Goal: Find specific page/section: Find specific page/section

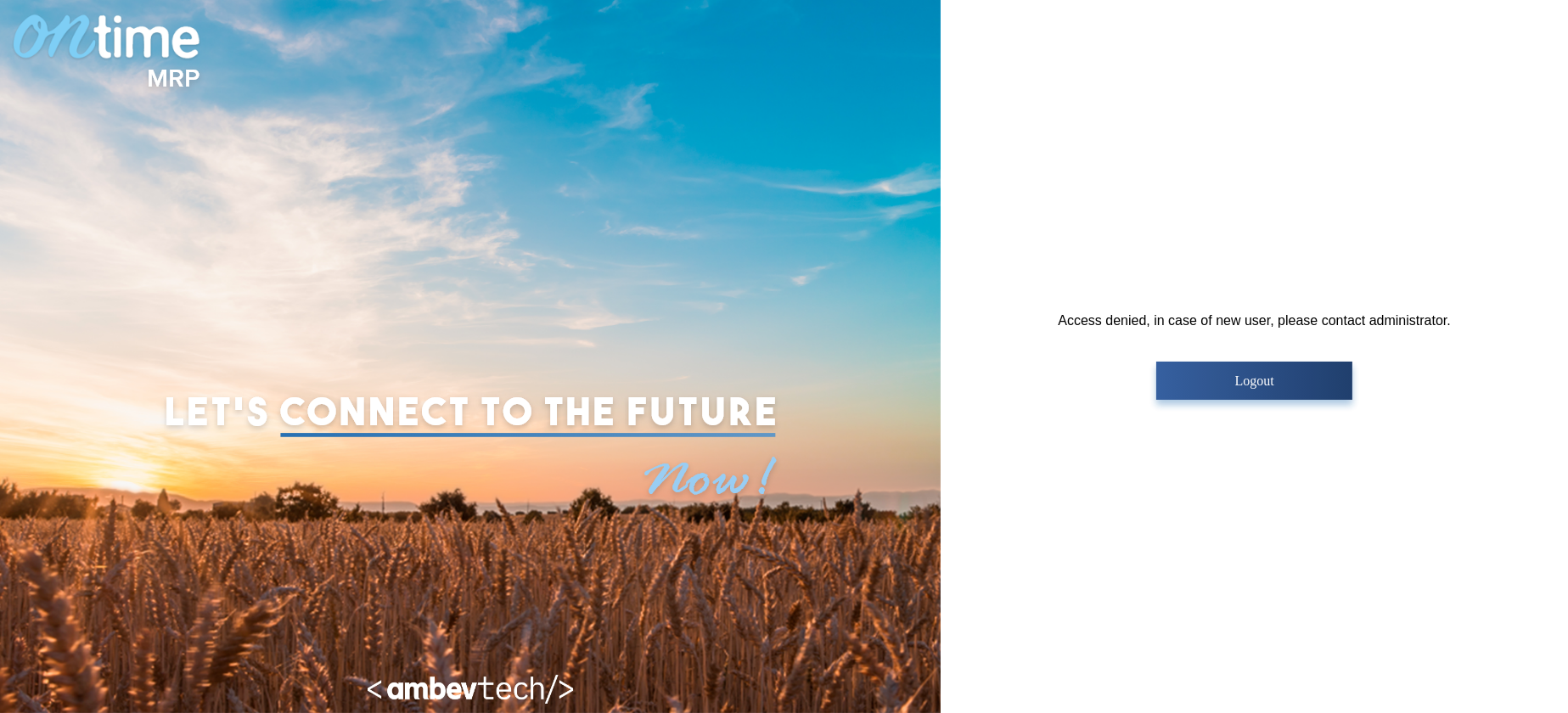
click at [1227, 376] on p "Logout" at bounding box center [1254, 381] width 186 height 15
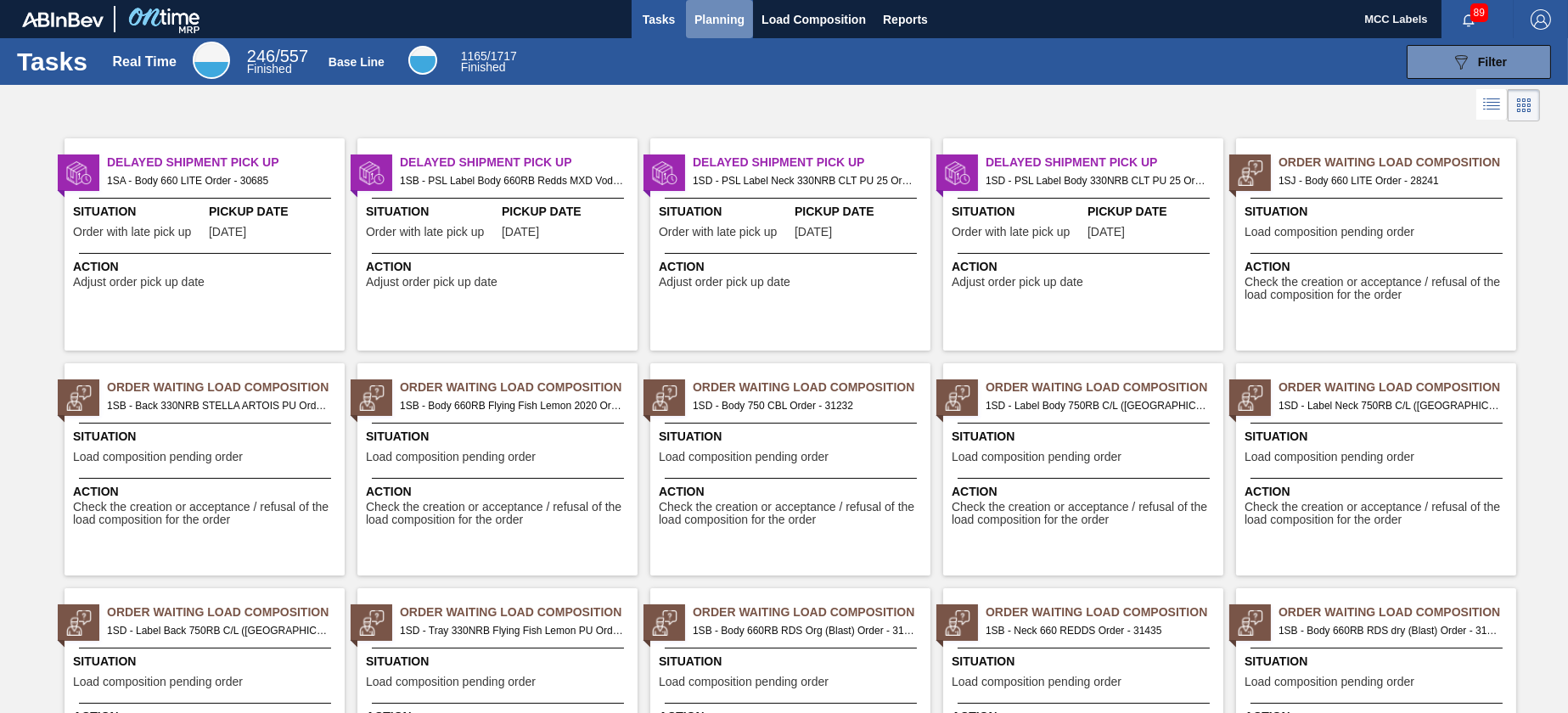
click at [697, 15] on span "Planning" at bounding box center [720, 20] width 50 height 21
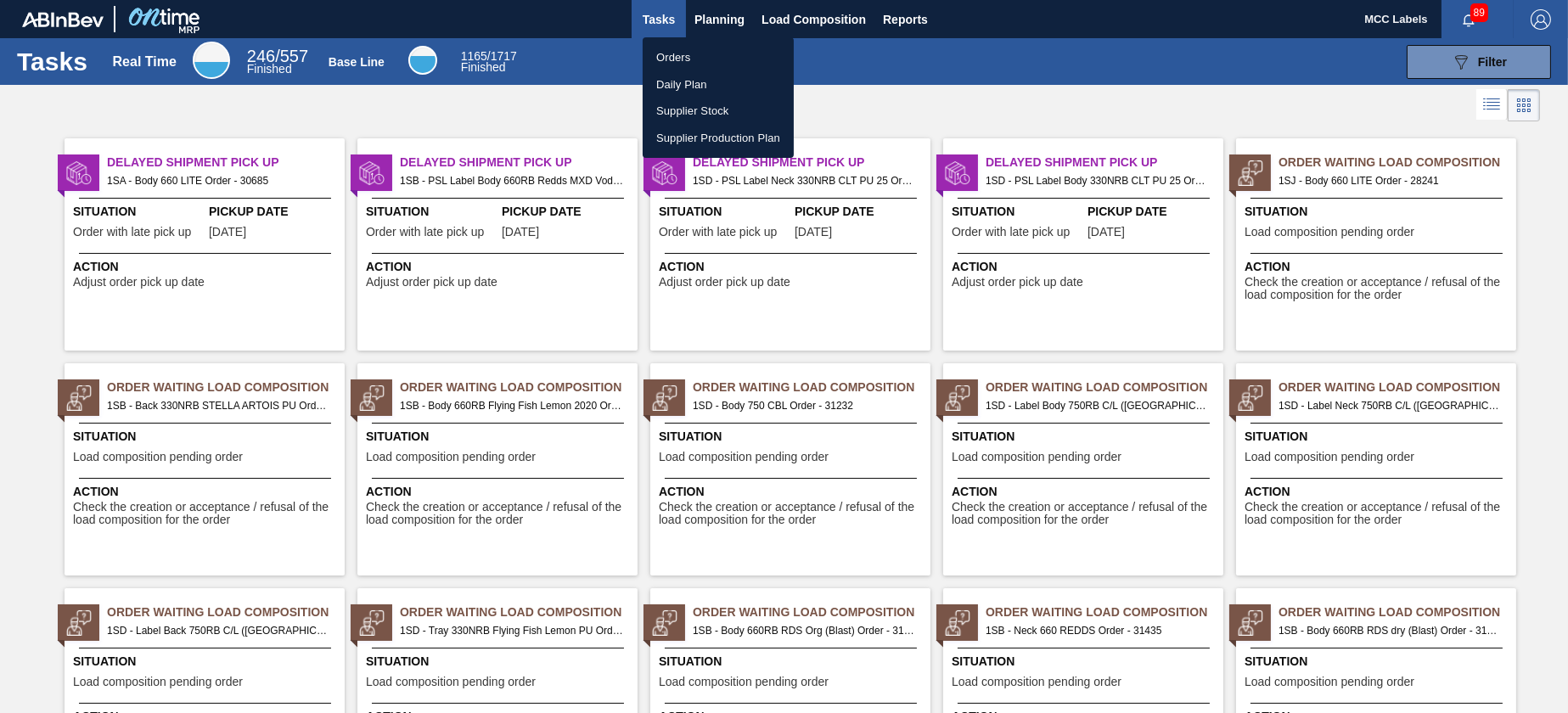
click at [699, 48] on li "Orders" at bounding box center [718, 57] width 151 height 27
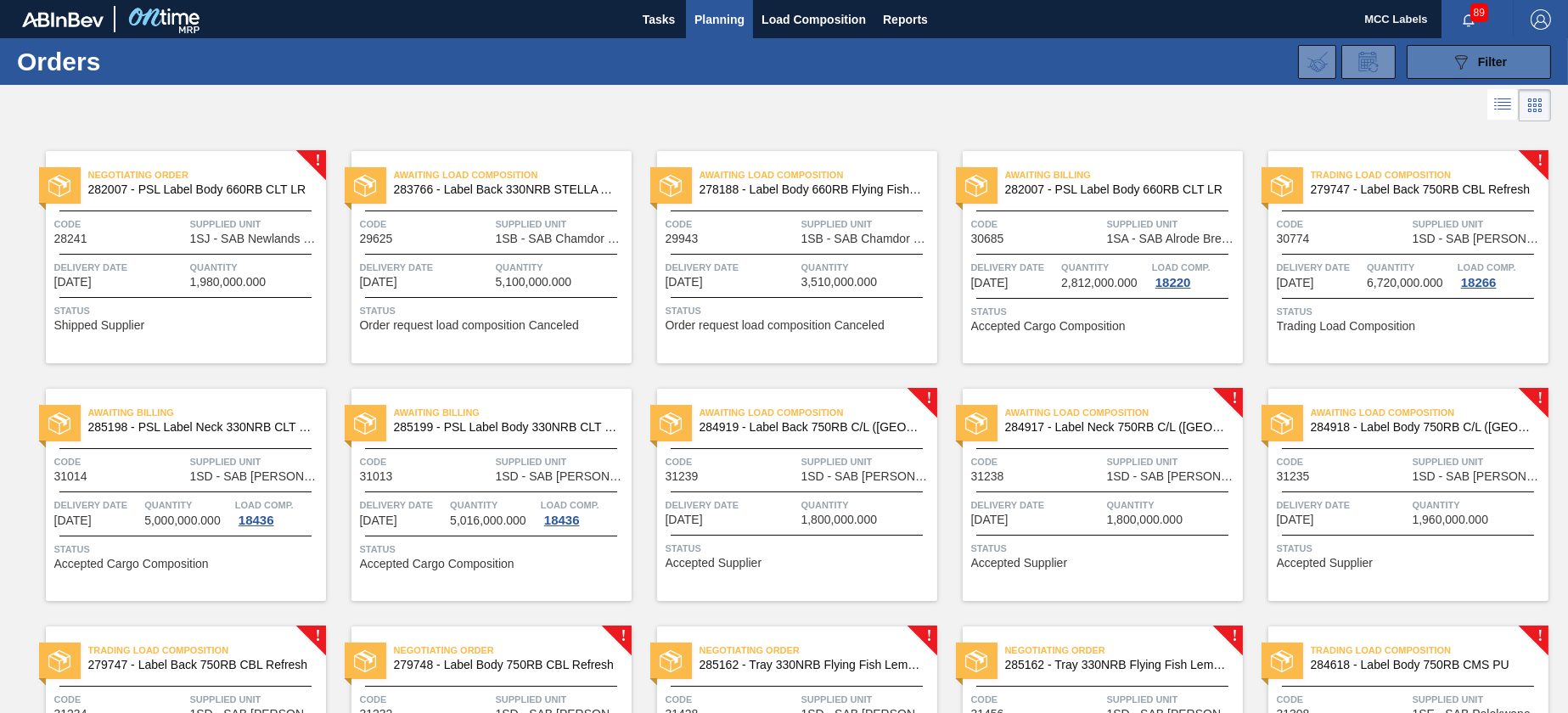
click at [1441, 74] on button "089F7B8B-B2A5-4AFE-B5C0-19BA573D28AC Filter" at bounding box center [1479, 62] width 145 height 34
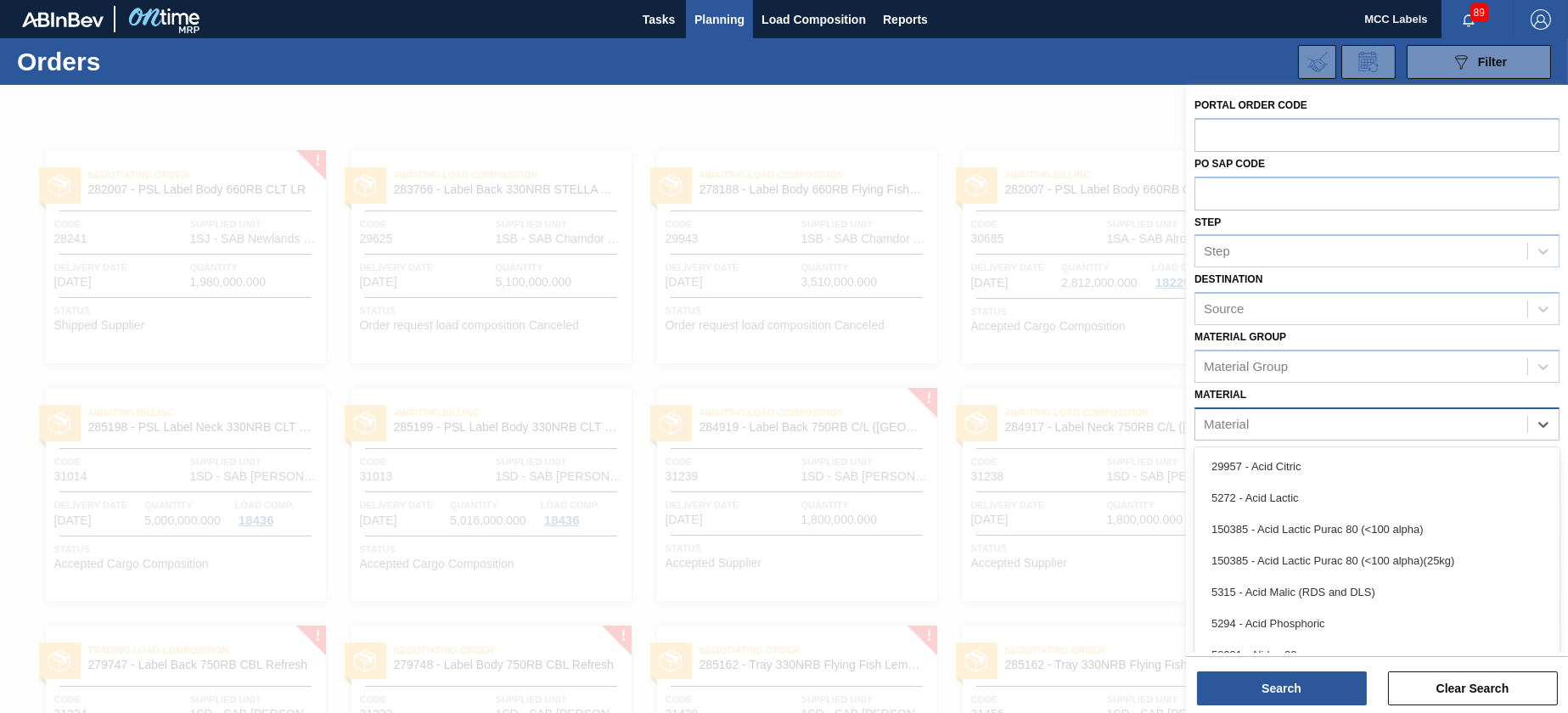
click at [1252, 436] on div "Material" at bounding box center [1377, 423] width 365 height 33
